Goal: Navigation & Orientation: Find specific page/section

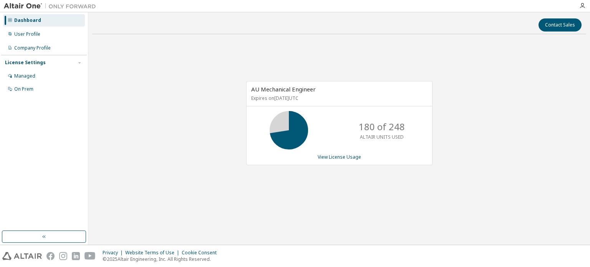
click at [192, 103] on div "AU Mechanical Engineer Expires on [DATE] UTC 180 of 248 ALTAIR UNITS USED View …" at bounding box center [339, 127] width 494 height 174
